Goal: Information Seeking & Learning: Learn about a topic

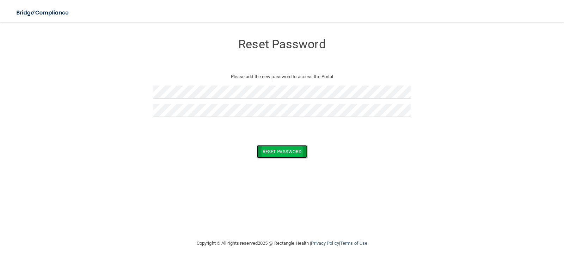
click at [277, 148] on button "Reset Password" at bounding box center [281, 151] width 51 height 13
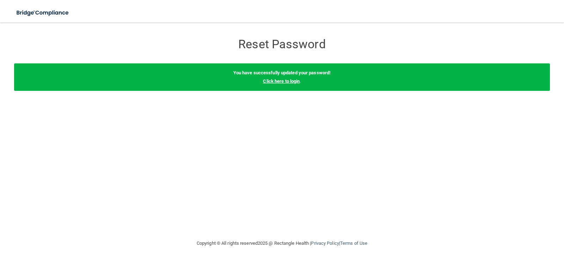
click at [278, 83] on link "Click here to login" at bounding box center [281, 81] width 37 height 5
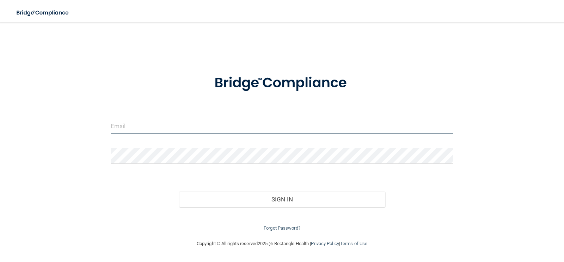
click at [147, 130] on input "email" at bounding box center [282, 126] width 343 height 16
type input "[PERSON_NAME][EMAIL_ADDRESS][DOMAIN_NAME]"
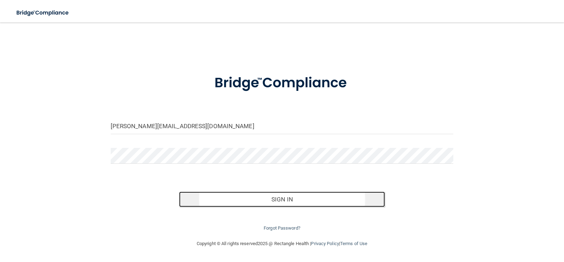
click at [277, 197] on button "Sign In" at bounding box center [282, 199] width 206 height 15
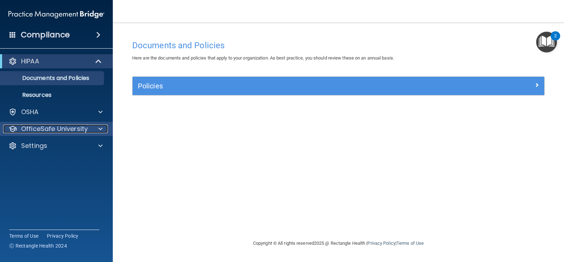
click at [30, 127] on p "OfficeSafe University" at bounding box center [54, 129] width 67 height 8
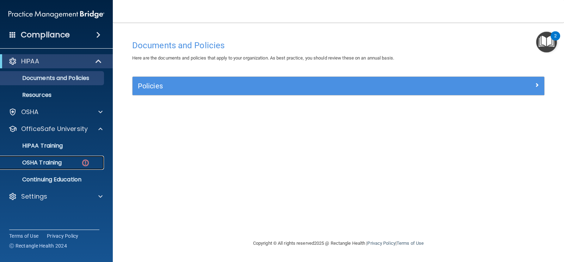
click at [38, 161] on p "OSHA Training" at bounding box center [33, 162] width 57 height 7
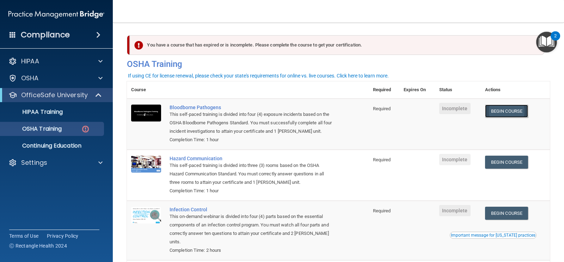
click at [504, 112] on link "Begin Course" at bounding box center [506, 111] width 43 height 13
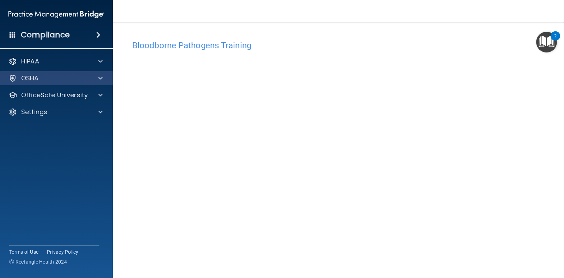
click at [83, 82] on div "OSHA" at bounding box center [56, 78] width 113 height 14
click at [552, 43] on img "Open Resource Center, 2 new notifications" at bounding box center [546, 42] width 21 height 21
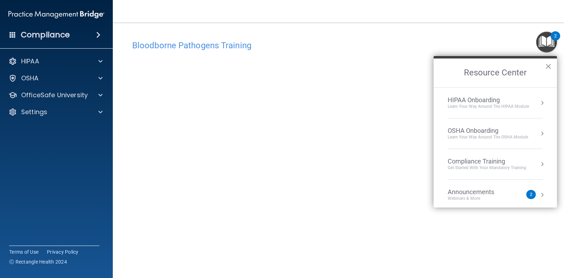
click at [488, 130] on div "OSHA Onboarding" at bounding box center [487, 131] width 80 height 8
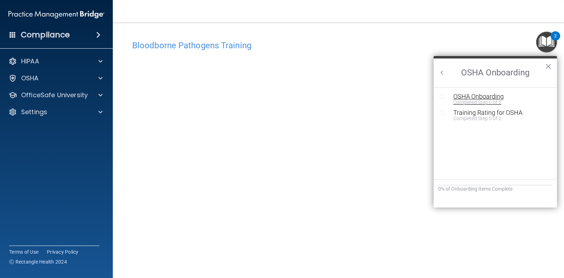
click at [481, 94] on div "OSHA Onboarding" at bounding box center [500, 96] width 94 height 6
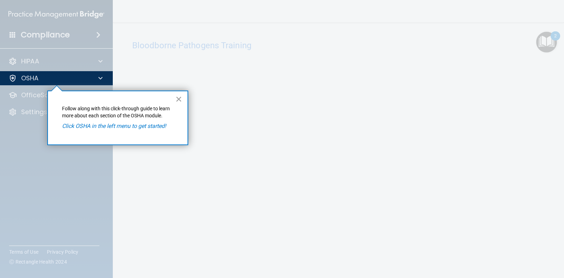
click at [176, 99] on button "×" at bounding box center [178, 98] width 7 height 11
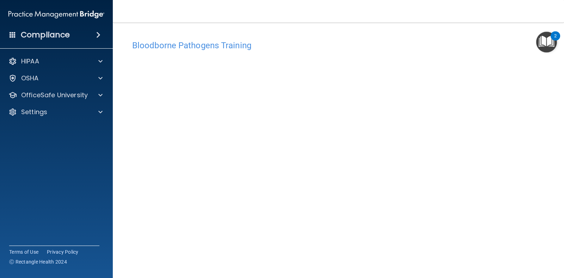
scroll to position [24, 0]
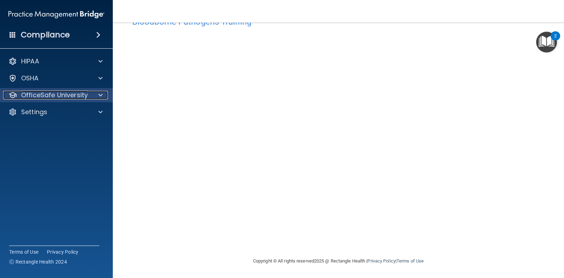
click at [75, 96] on p "OfficeSafe University" at bounding box center [54, 95] width 67 height 8
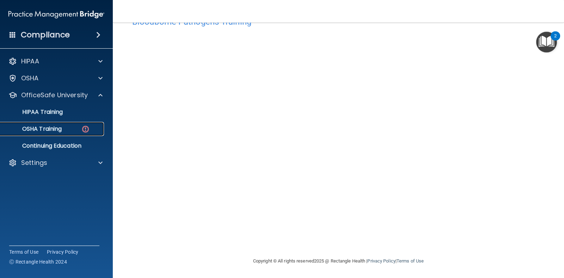
click at [56, 129] on p "OSHA Training" at bounding box center [33, 128] width 57 height 7
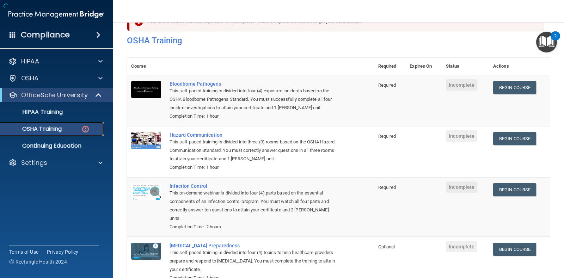
scroll to position [61, 0]
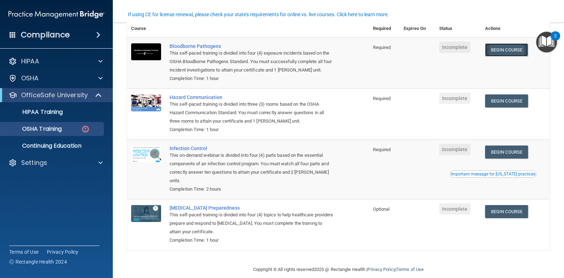
click at [505, 51] on link "Begin Course" at bounding box center [506, 49] width 43 height 13
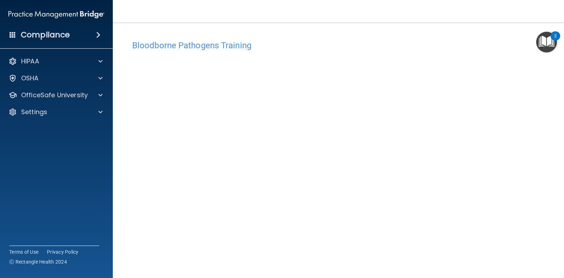
click at [15, 36] on span at bounding box center [13, 34] width 6 height 6
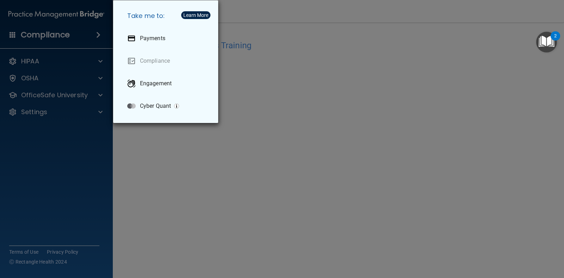
click at [139, 170] on div "Take me to: Payments Compliance Engagement Cyber Quant" at bounding box center [282, 139] width 564 height 278
